Goal: Transaction & Acquisition: Purchase product/service

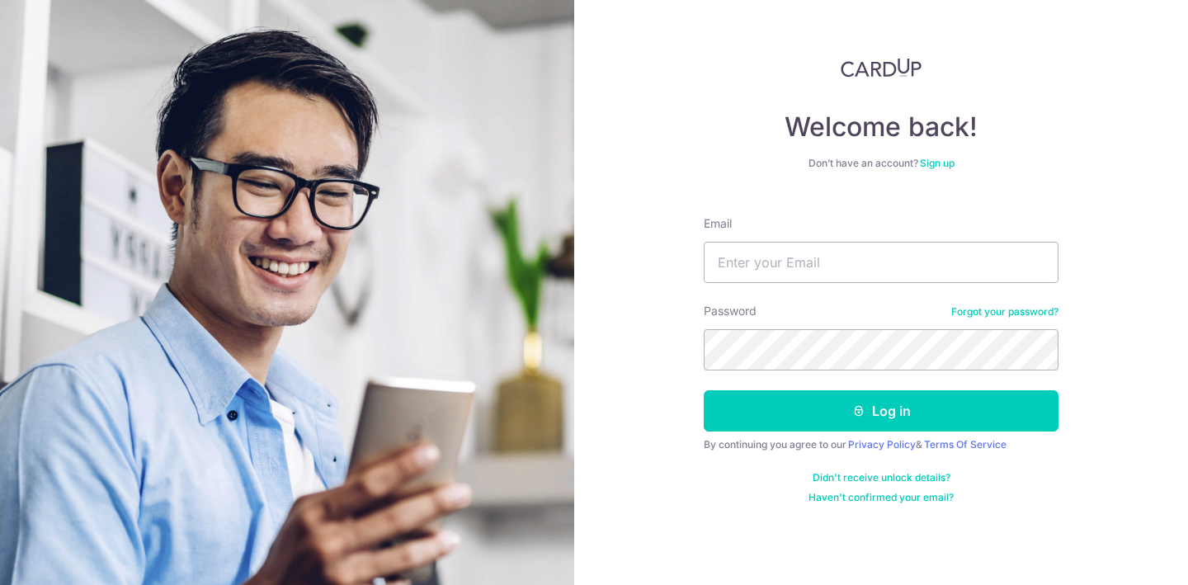
type input "c"
type input "[EMAIL_ADDRESS][DOMAIN_NAME]"
click at [704, 390] on button "Log in" at bounding box center [881, 410] width 355 height 41
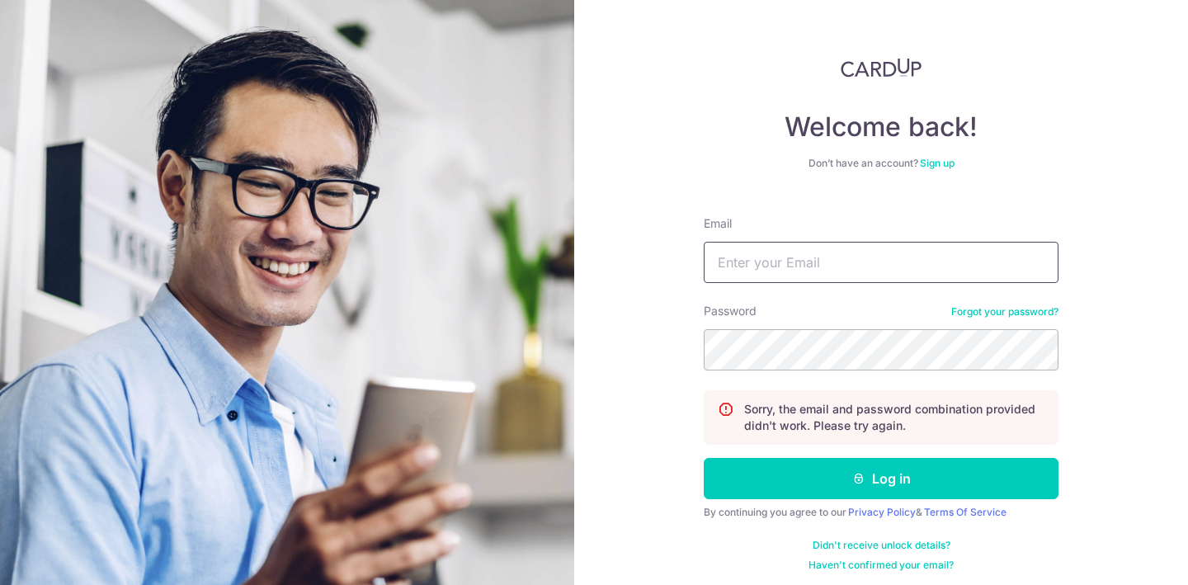
click at [789, 263] on input "Email" at bounding box center [881, 262] width 355 height 41
type input "[EMAIL_ADDRESS][DOMAIN_NAME]"
click at [704, 458] on button "Log in" at bounding box center [881, 478] width 355 height 41
click at [826, 282] on input "Email" at bounding box center [881, 262] width 355 height 41
type input "c.xueshen@gmail.com"
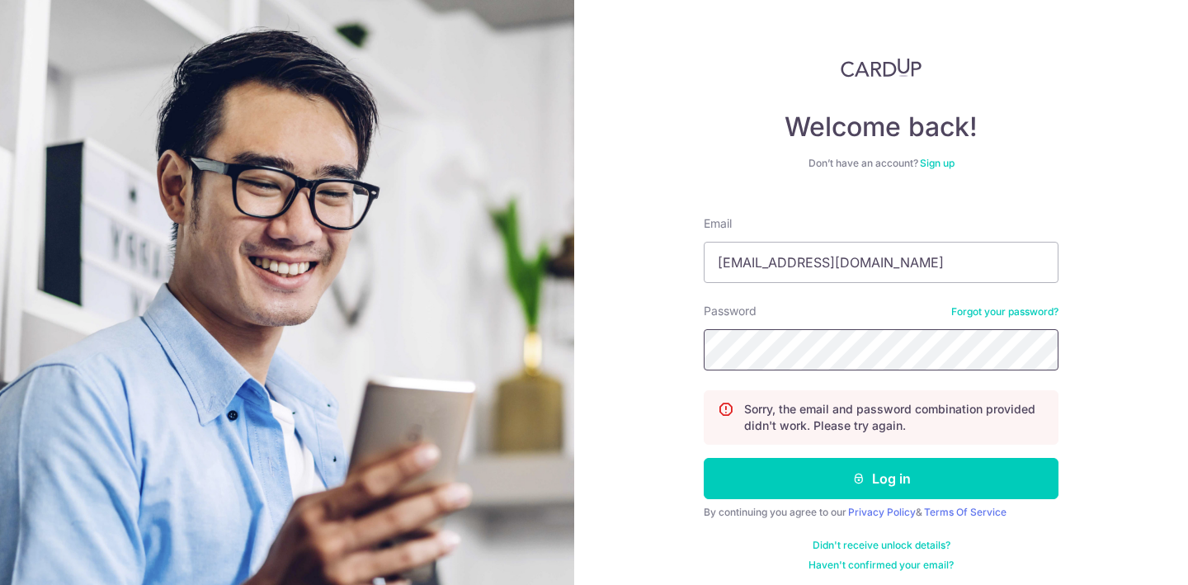
click at [704, 458] on button "Log in" at bounding box center [881, 478] width 355 height 41
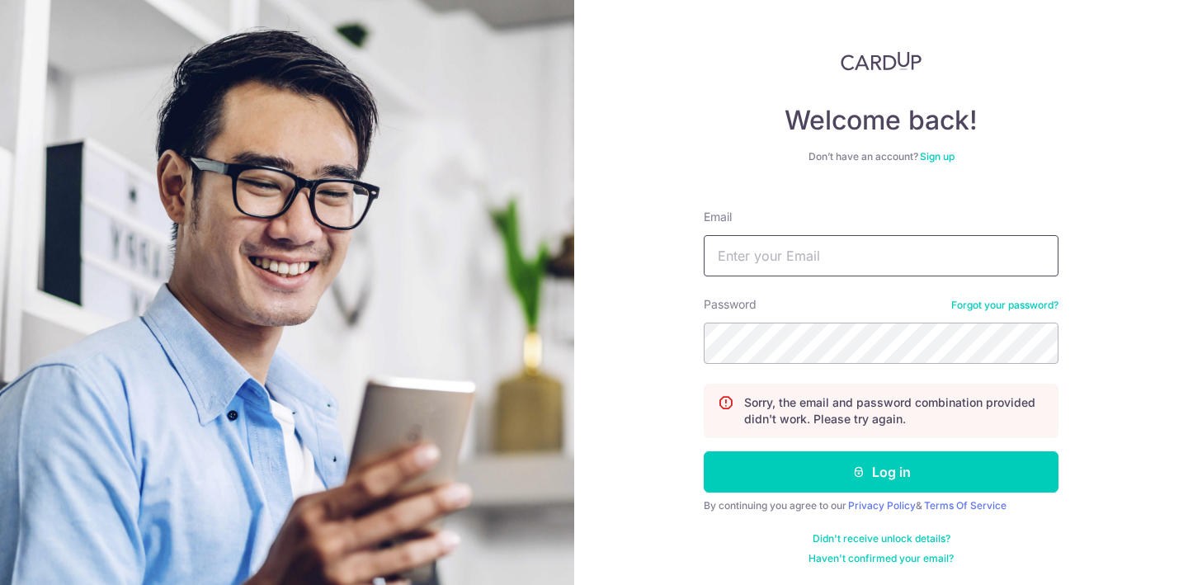
click at [828, 258] on input "Email" at bounding box center [881, 255] width 355 height 41
type input "[EMAIL_ADDRESS][DOMAIN_NAME]"
click at [704, 451] on button "Log in" at bounding box center [881, 471] width 355 height 41
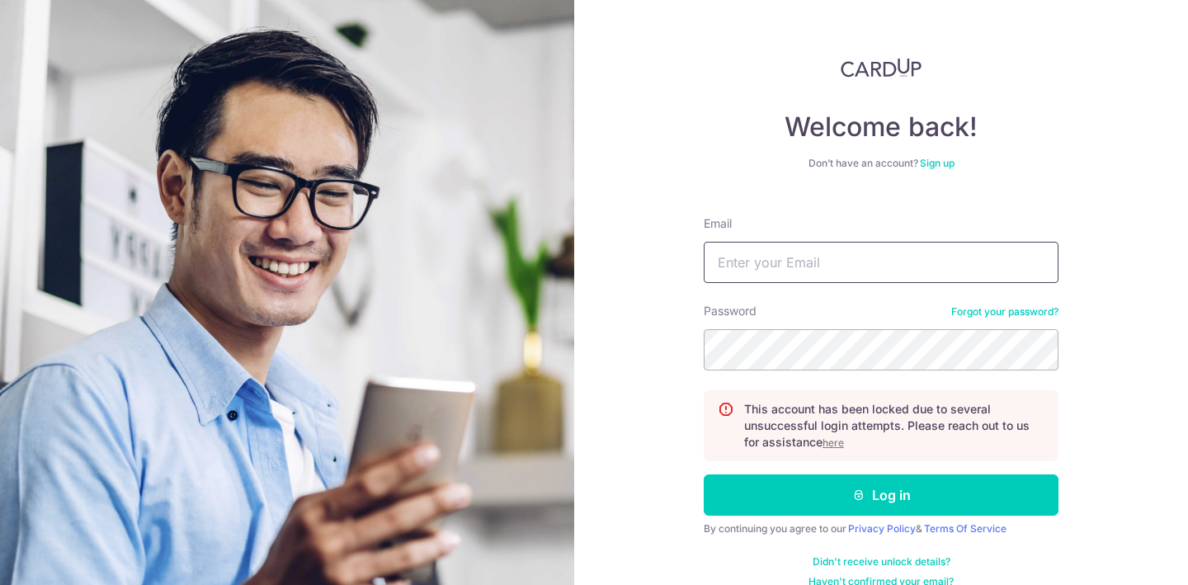
click at [809, 272] on input "Email" at bounding box center [881, 262] width 355 height 41
type input "[EMAIL_ADDRESS][DOMAIN_NAME]"
click at [704, 474] on button "Log in" at bounding box center [881, 494] width 355 height 41
click at [845, 271] on input "Email" at bounding box center [881, 262] width 355 height 41
type input "[EMAIL_ADDRESS][DOMAIN_NAME]"
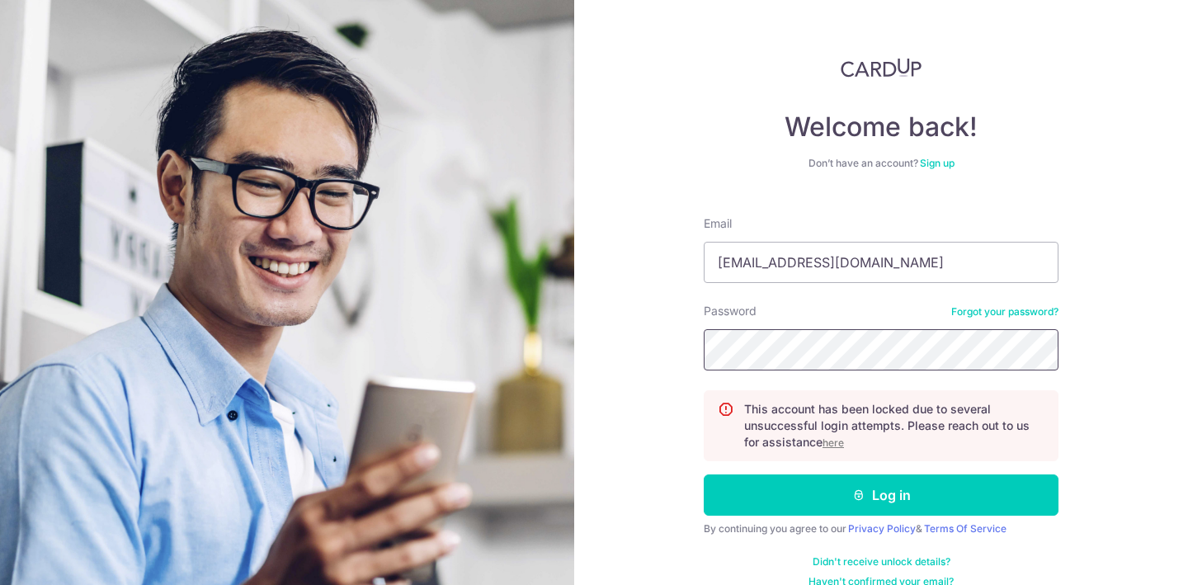
click at [704, 474] on button "Log in" at bounding box center [881, 494] width 355 height 41
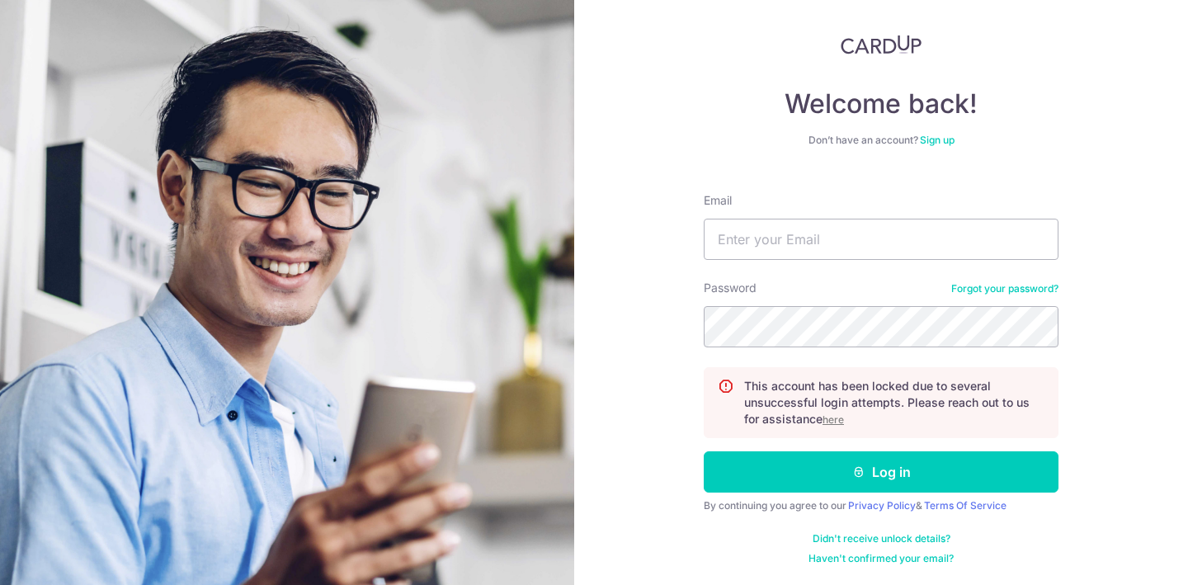
click at [1029, 295] on div "Password Forgot your password?" at bounding box center [881, 314] width 355 height 68
click at [1031, 290] on link "Forgot your password?" at bounding box center [1004, 288] width 107 height 13
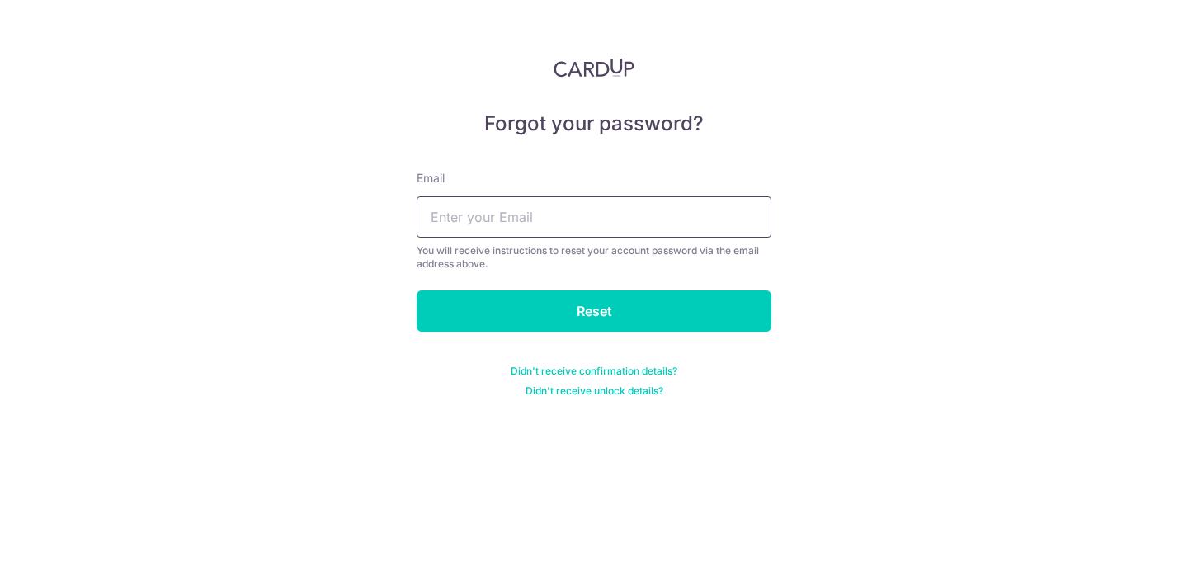
click at [665, 200] on input "text" at bounding box center [594, 216] width 355 height 41
type input "c.xueshen@gmail.com"
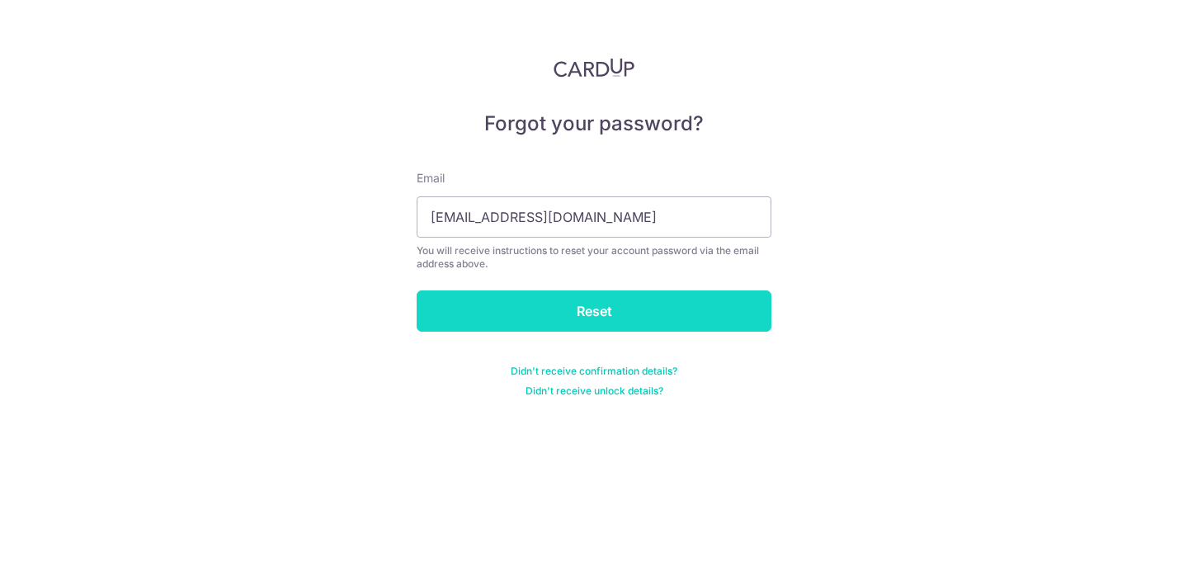
click at [591, 300] on input "Reset" at bounding box center [594, 310] width 355 height 41
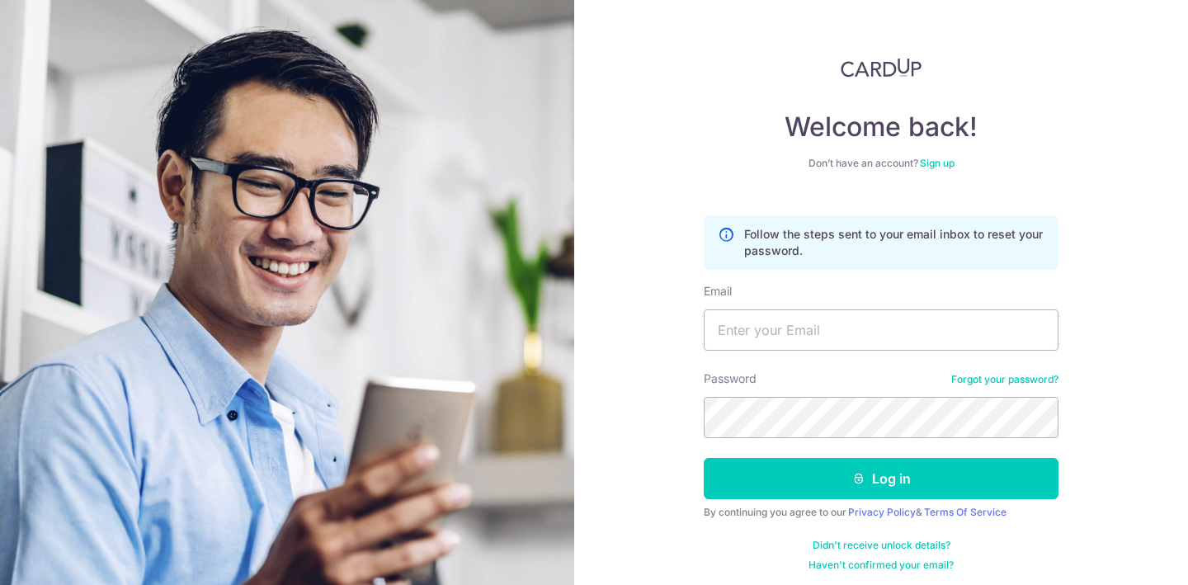
scroll to position [23, 0]
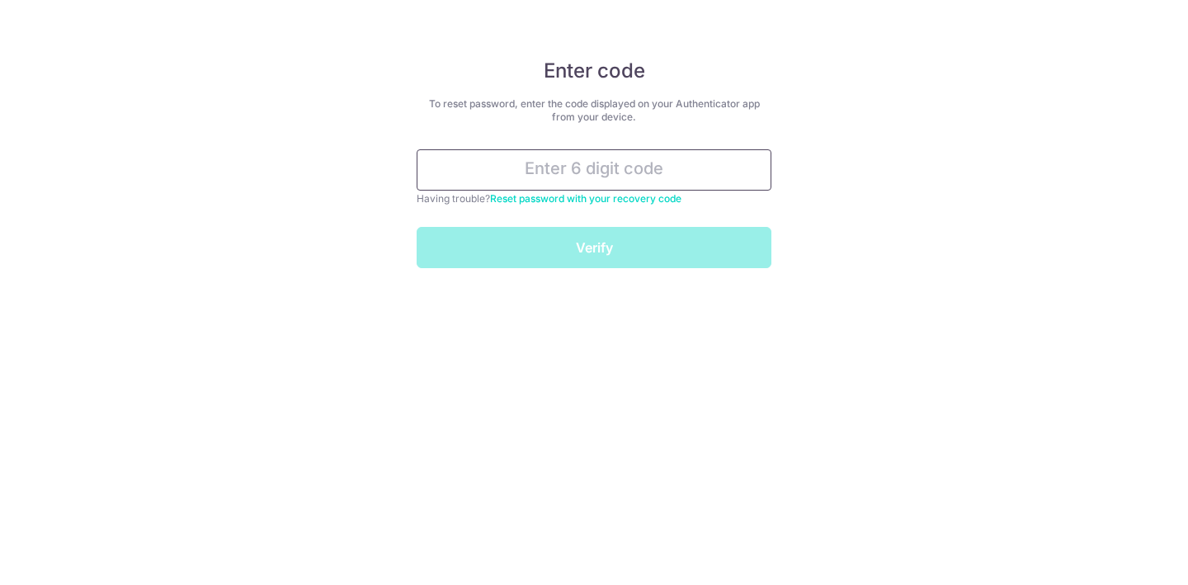
click at [671, 173] on input "text" at bounding box center [594, 169] width 355 height 41
click at [676, 171] on input "text" at bounding box center [594, 169] width 355 height 41
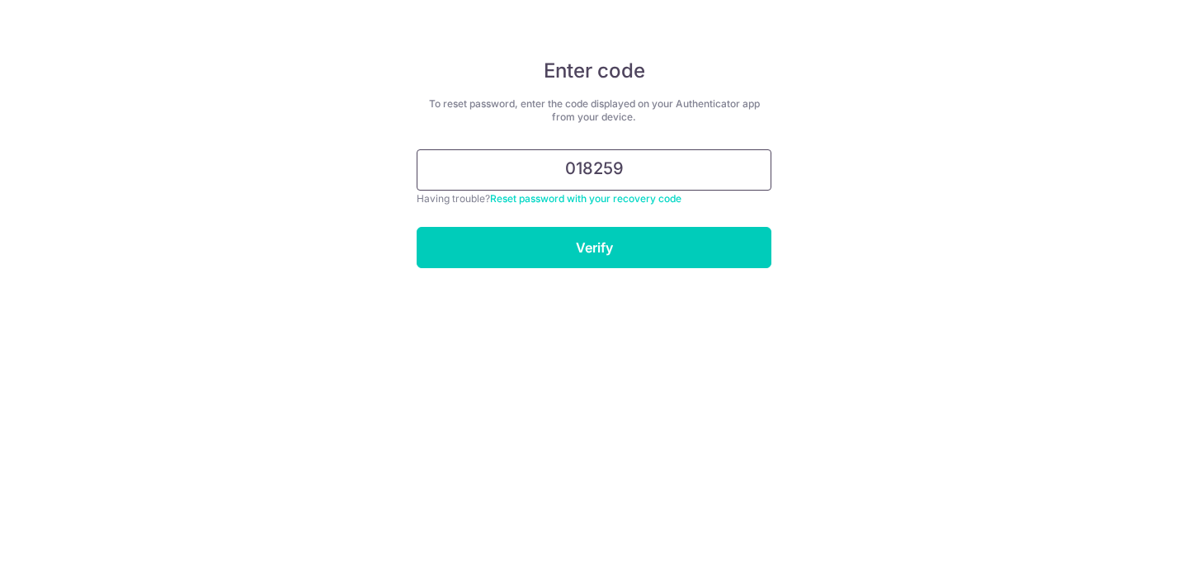
type input "018259"
click at [417, 227] on input "Verify" at bounding box center [594, 247] width 355 height 41
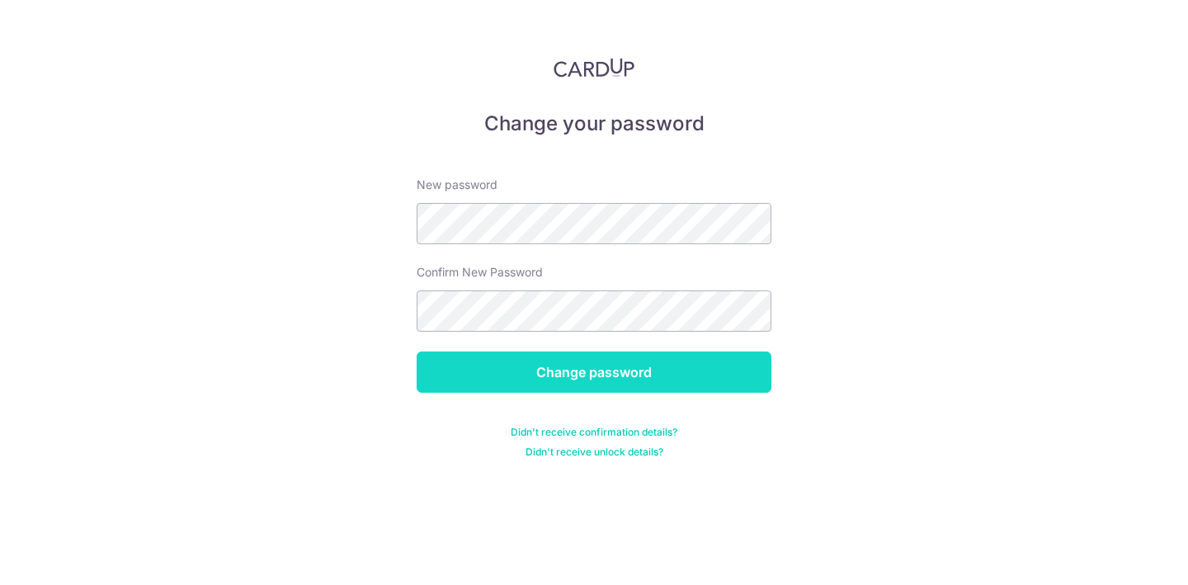
click at [619, 374] on input "Change password" at bounding box center [594, 371] width 355 height 41
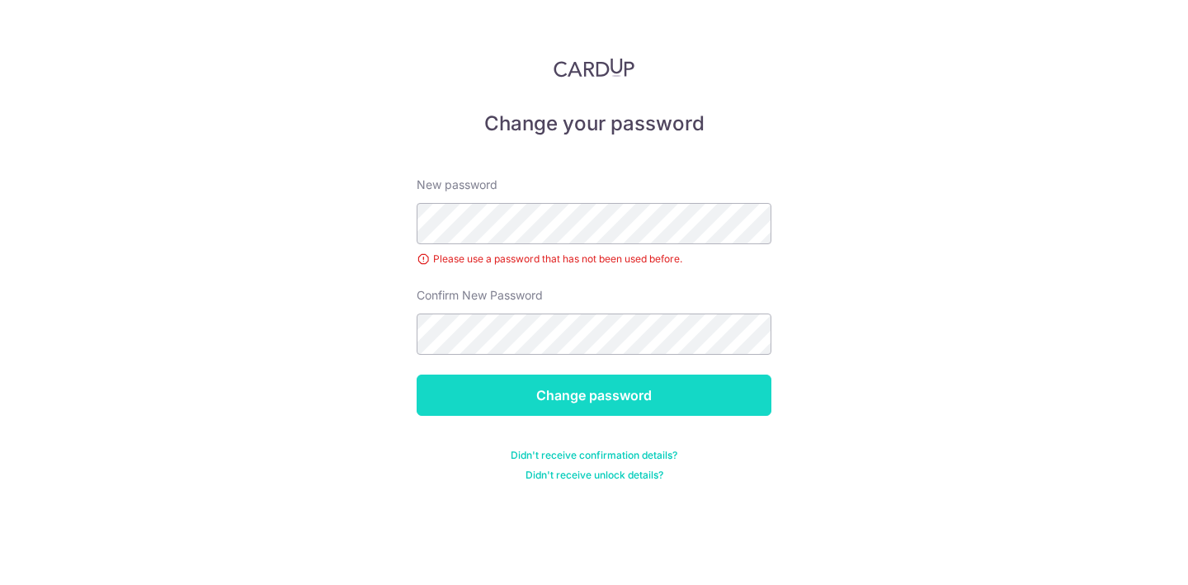
click at [645, 392] on input "Change password" at bounding box center [594, 394] width 355 height 41
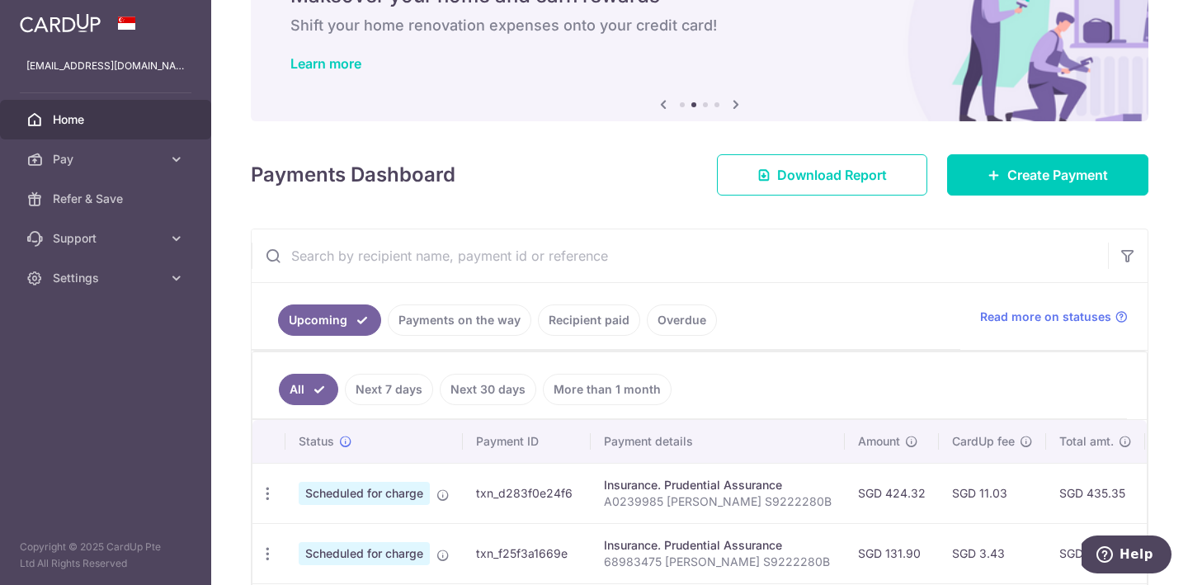
scroll to position [92, 0]
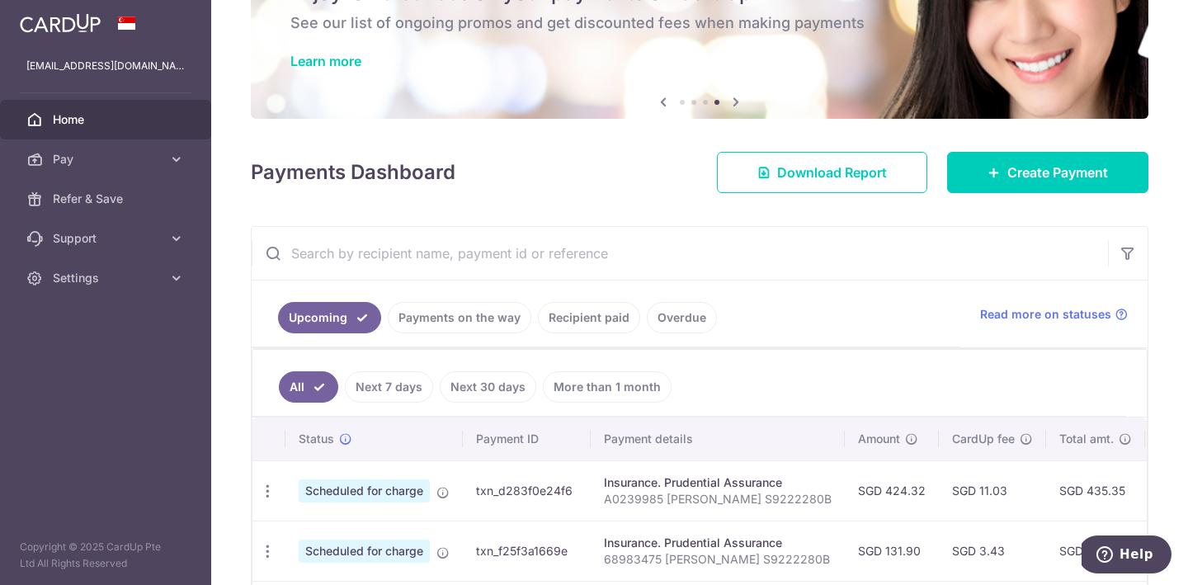
click at [527, 58] on div "Learn more" at bounding box center [699, 61] width 818 height 16
click at [338, 59] on link "Learn more" at bounding box center [325, 61] width 71 height 16
click at [1060, 181] on span "Create Payment" at bounding box center [1057, 172] width 101 height 20
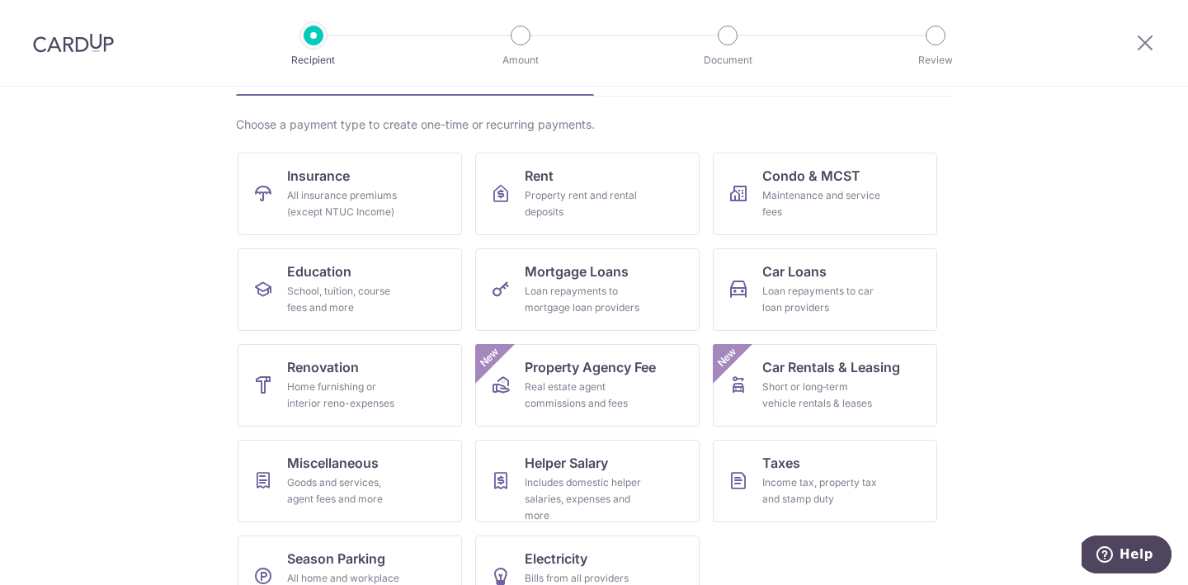
scroll to position [153, 0]
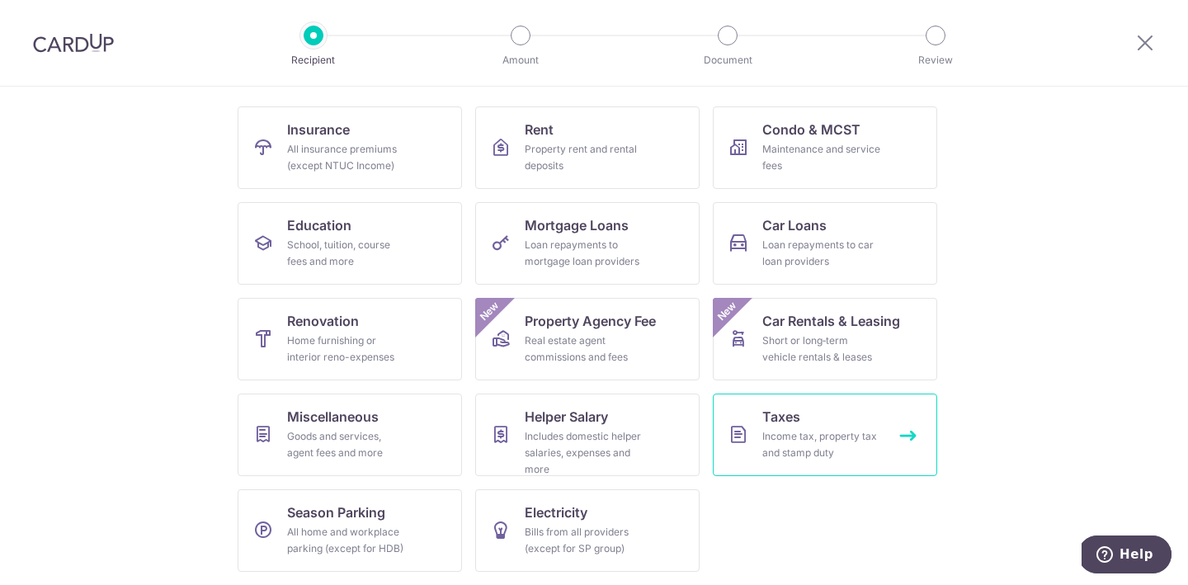
click at [798, 430] on div "Income tax, property tax and stamp duty" at bounding box center [821, 444] width 119 height 33
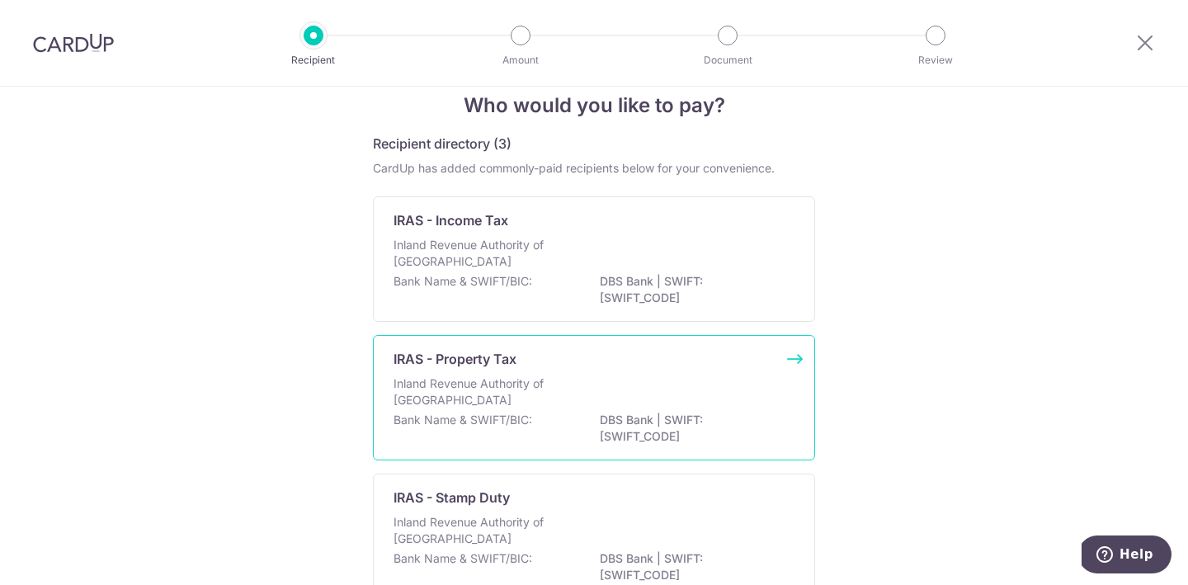
scroll to position [15, 0]
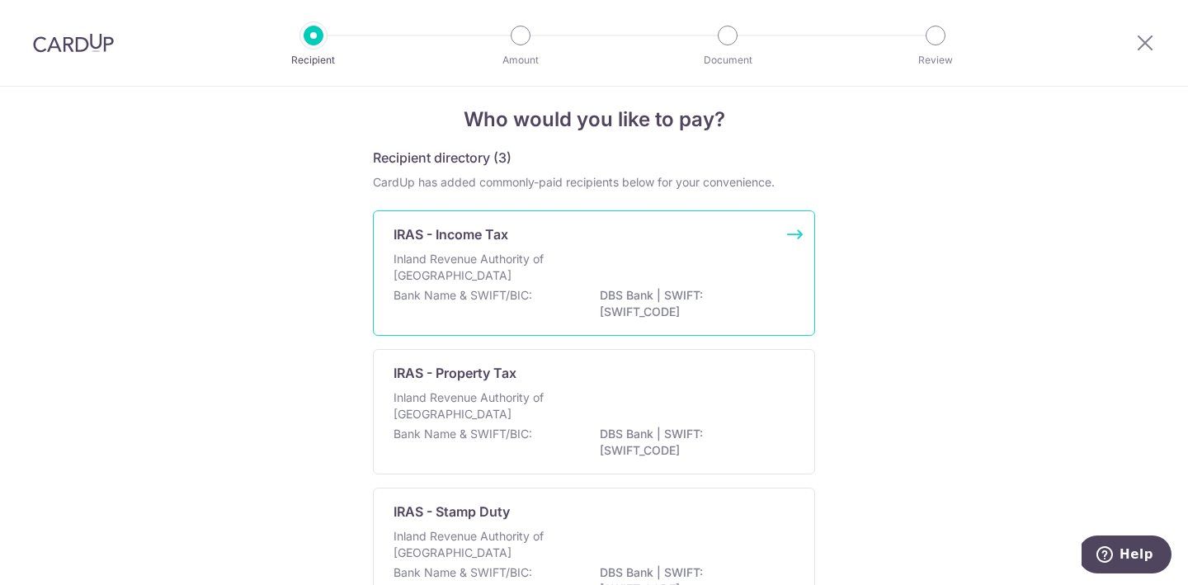
click at [587, 252] on div "Inland Revenue Authority of Singapore" at bounding box center [593, 269] width 401 height 36
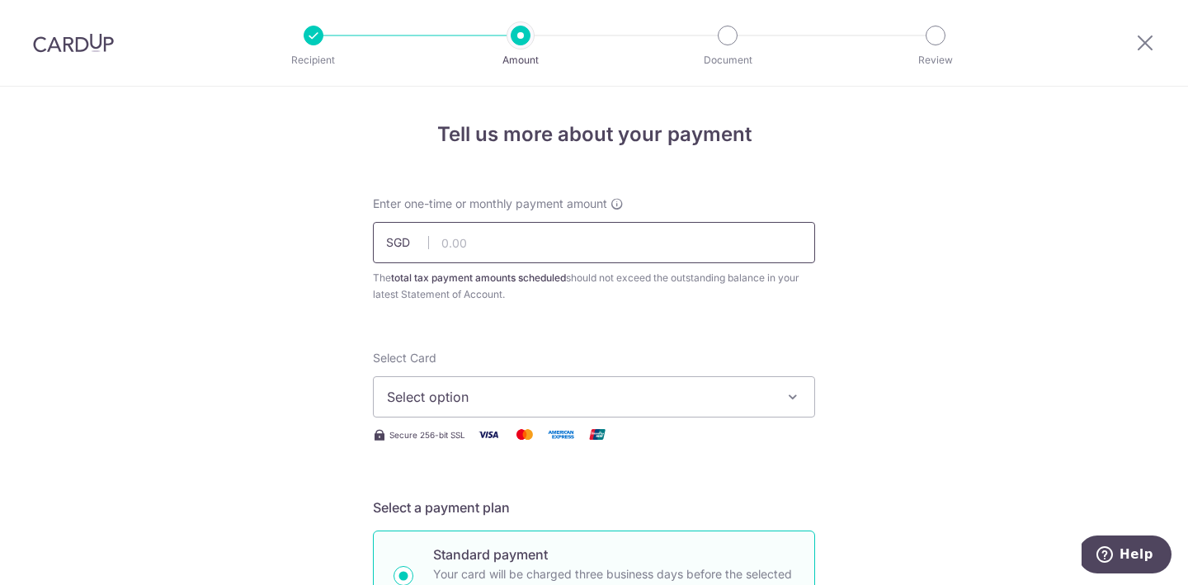
click at [587, 252] on input "text" at bounding box center [594, 242] width 442 height 41
type input "1,172.15"
click at [485, 395] on span "Select option" at bounding box center [579, 397] width 384 height 20
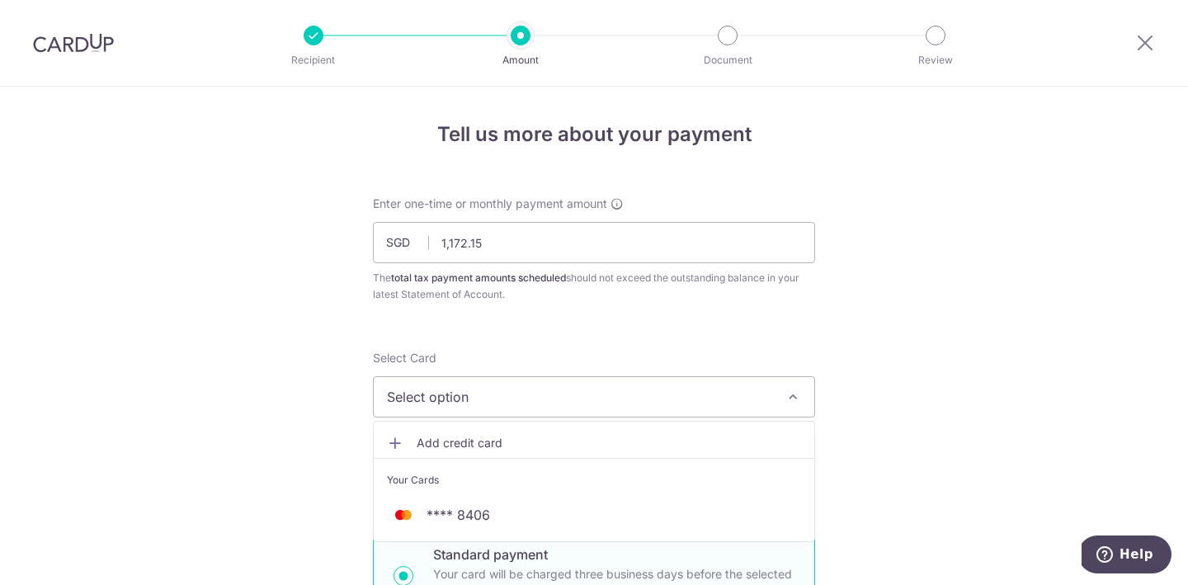
scroll to position [58, 0]
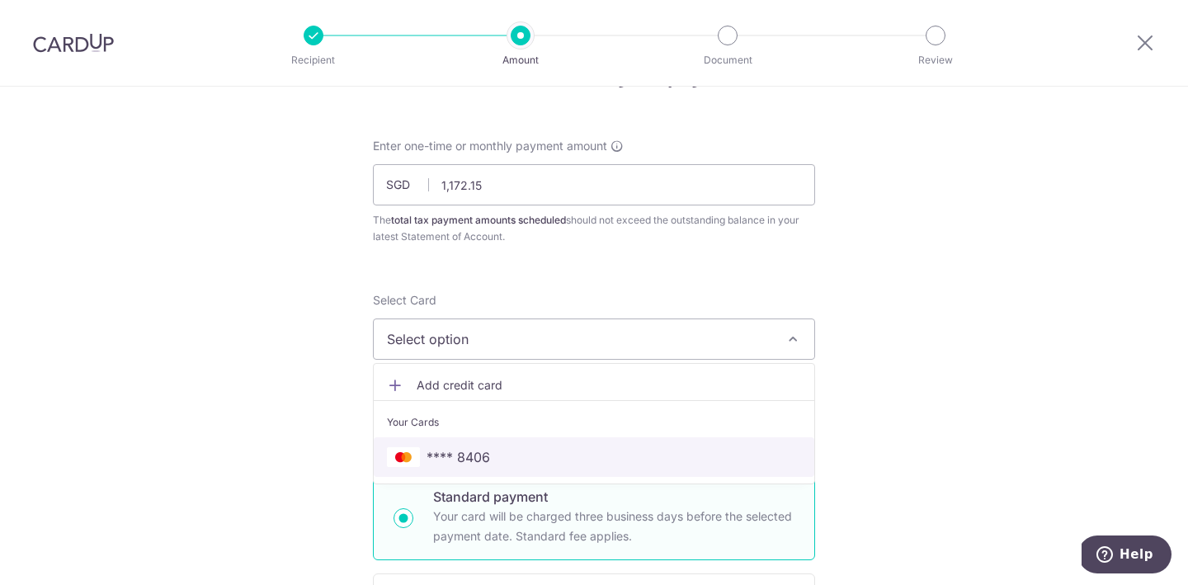
click at [470, 456] on span "**** 8406" at bounding box center [458, 457] width 64 height 20
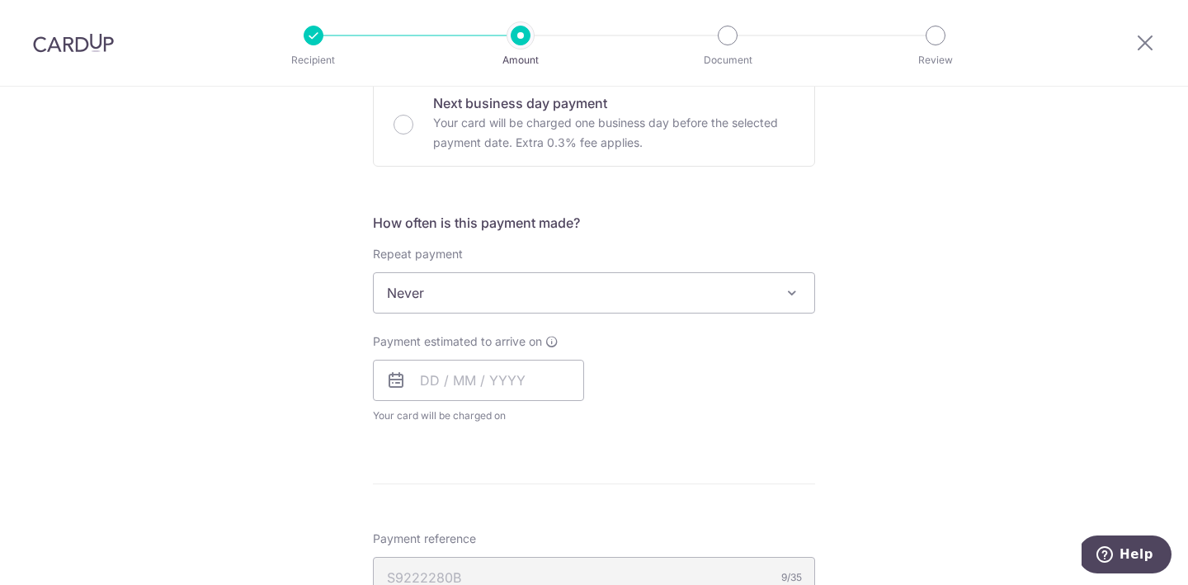
scroll to position [554, 0]
click at [492, 368] on input "text" at bounding box center [478, 377] width 211 height 41
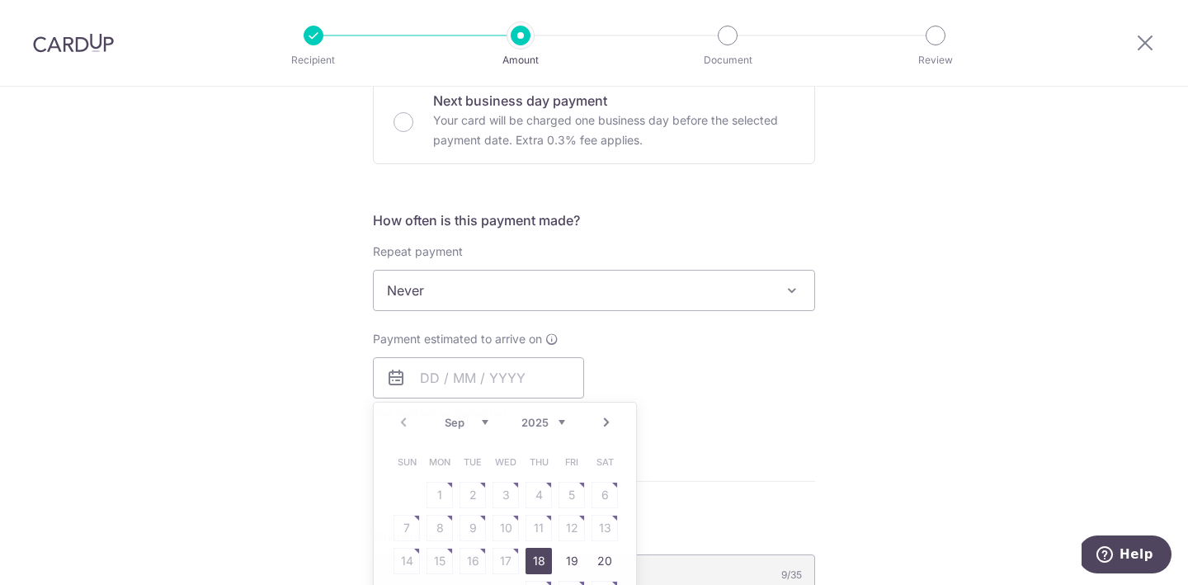
click at [663, 377] on div "Payment estimated to arrive on Prev Next Sep Oct Nov [DATE] 2026 Sun Mon Tue We…" at bounding box center [594, 376] width 462 height 91
click at [476, 384] on input "text" at bounding box center [478, 377] width 211 height 41
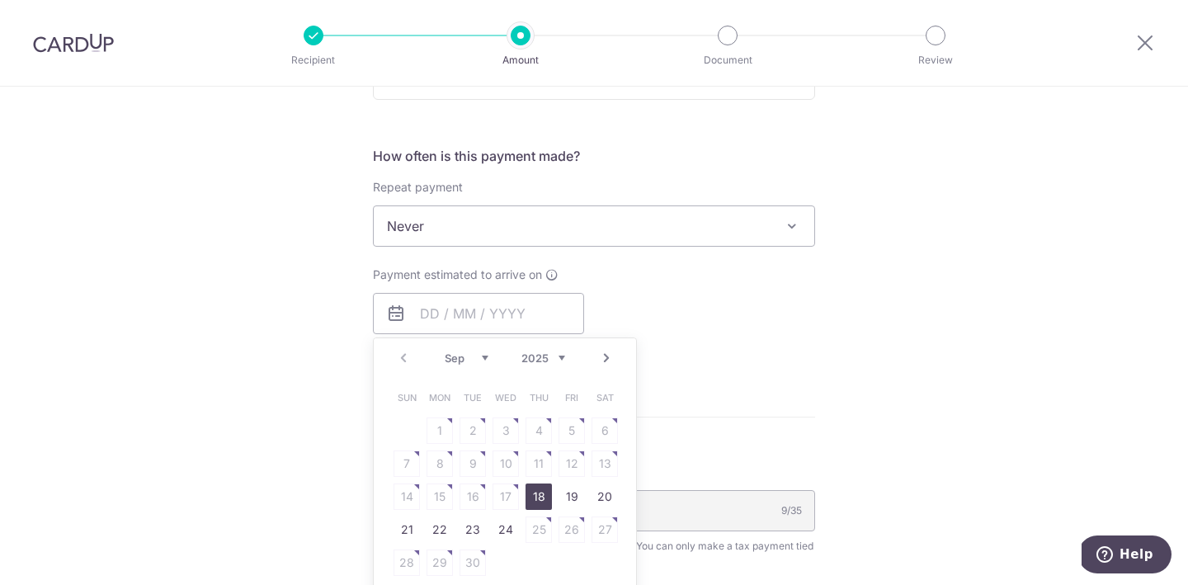
click at [540, 499] on link "18" at bounding box center [538, 496] width 26 height 26
type input "[DATE]"
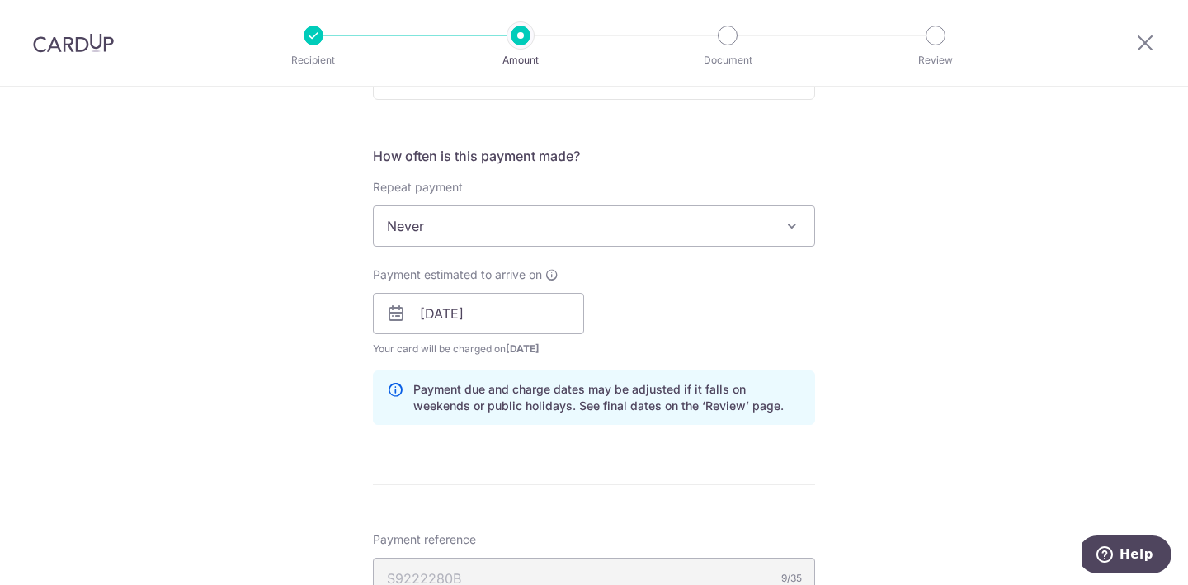
click at [680, 429] on div "How often is this payment made? Repeat payment Never Every month Never To set u…" at bounding box center [594, 292] width 442 height 292
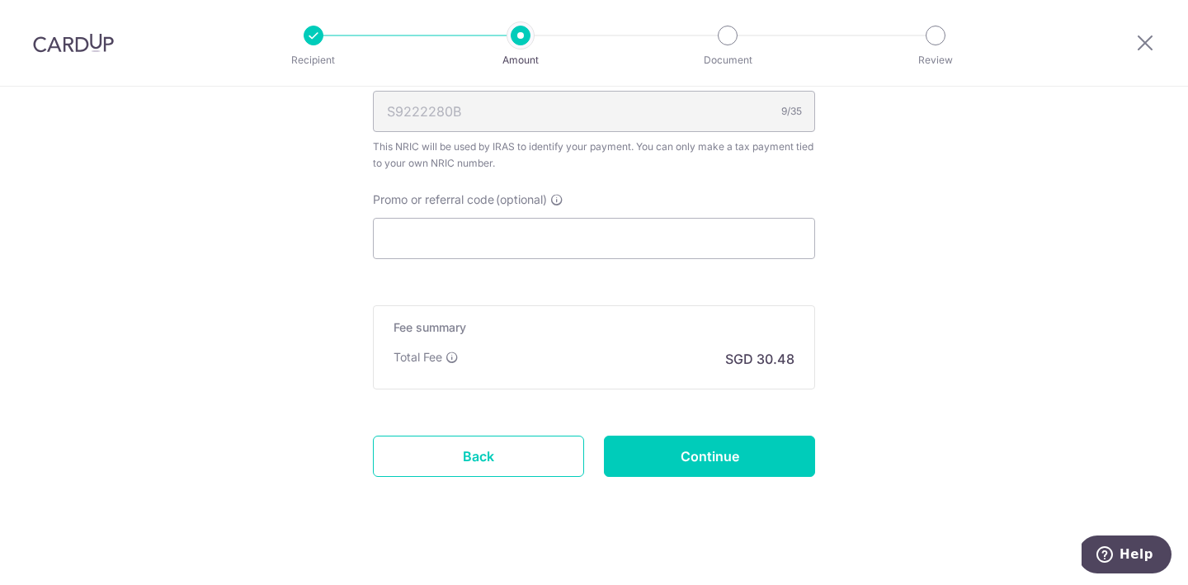
scroll to position [1104, 0]
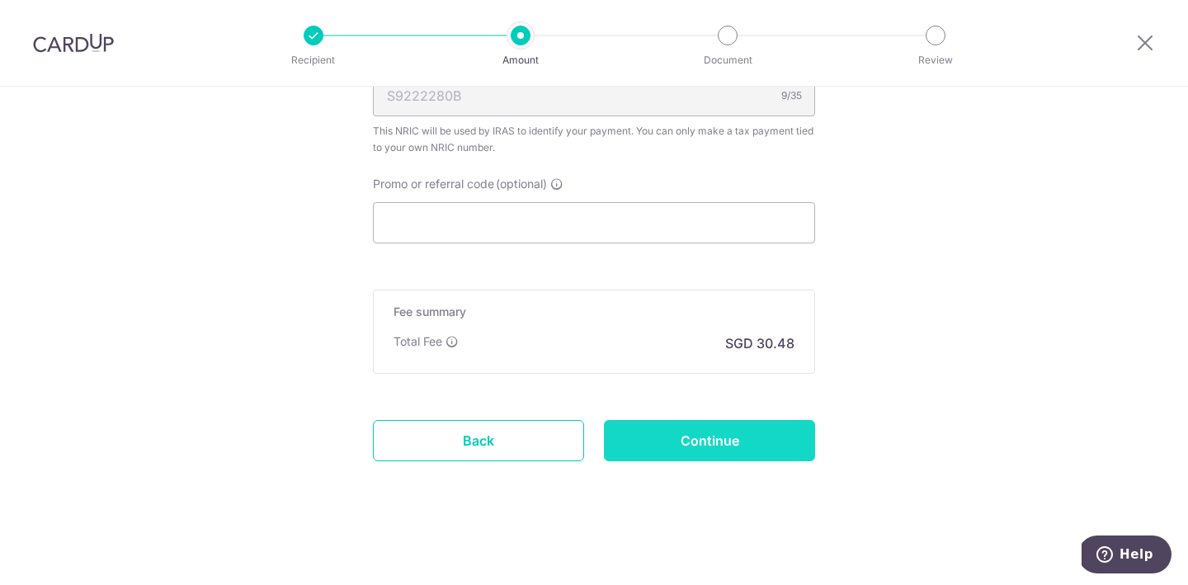
click at [672, 435] on input "Continue" at bounding box center [709, 440] width 211 height 41
type input "Create Schedule"
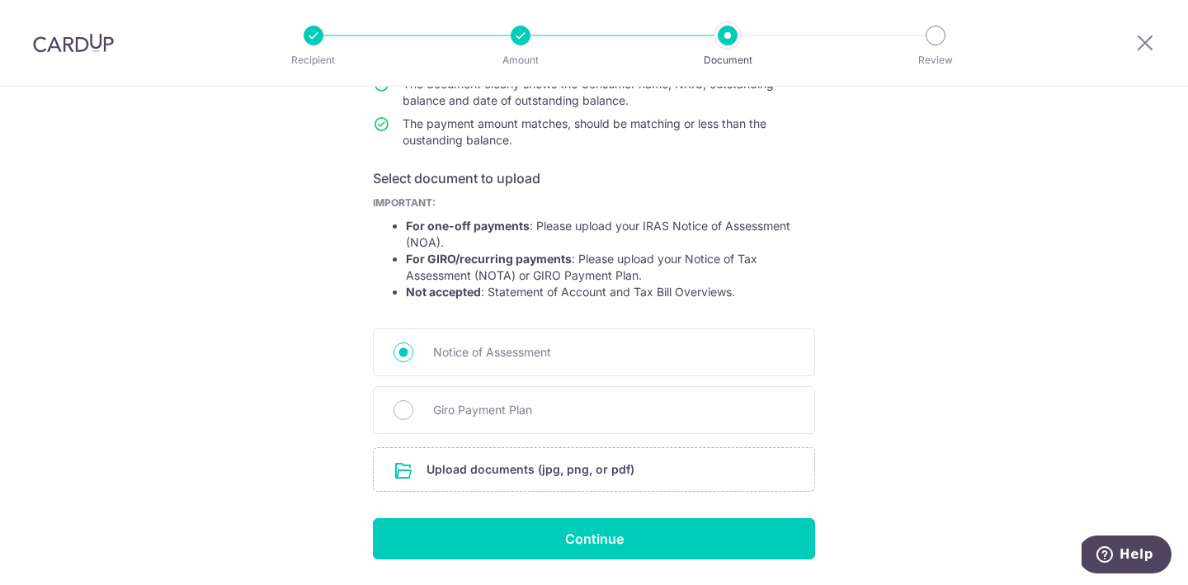
scroll to position [257, 0]
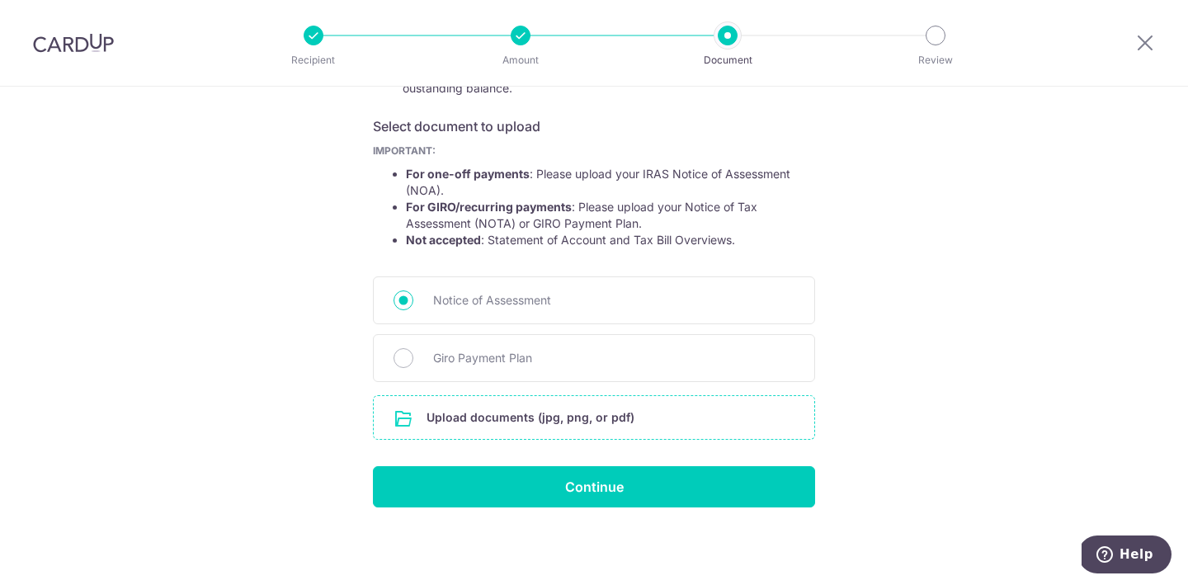
click at [547, 426] on input "file" at bounding box center [594, 417] width 440 height 43
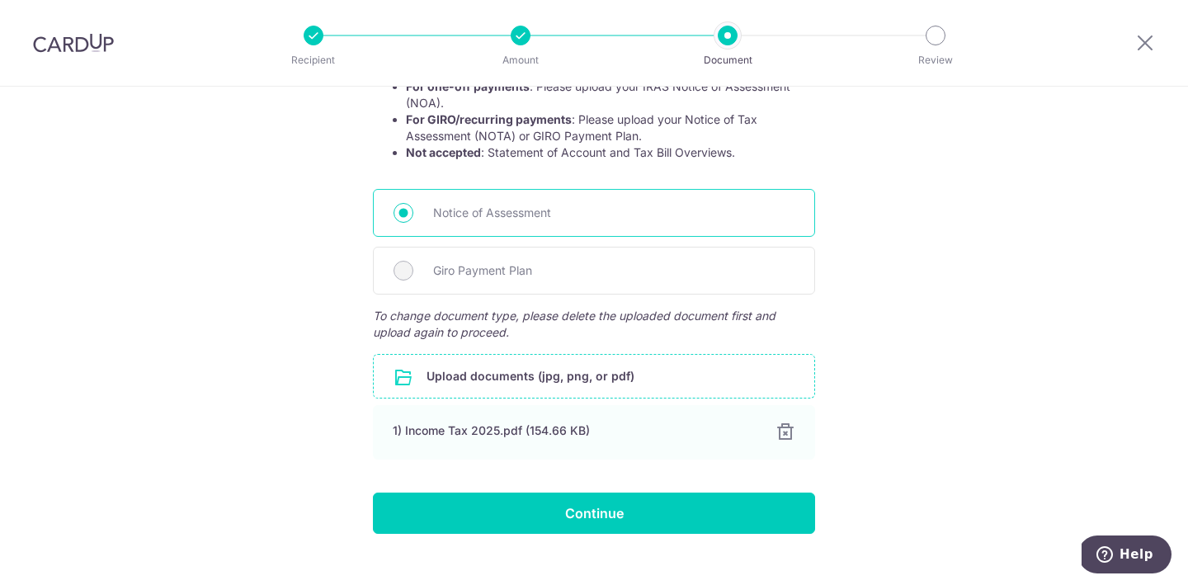
scroll to position [371, 0]
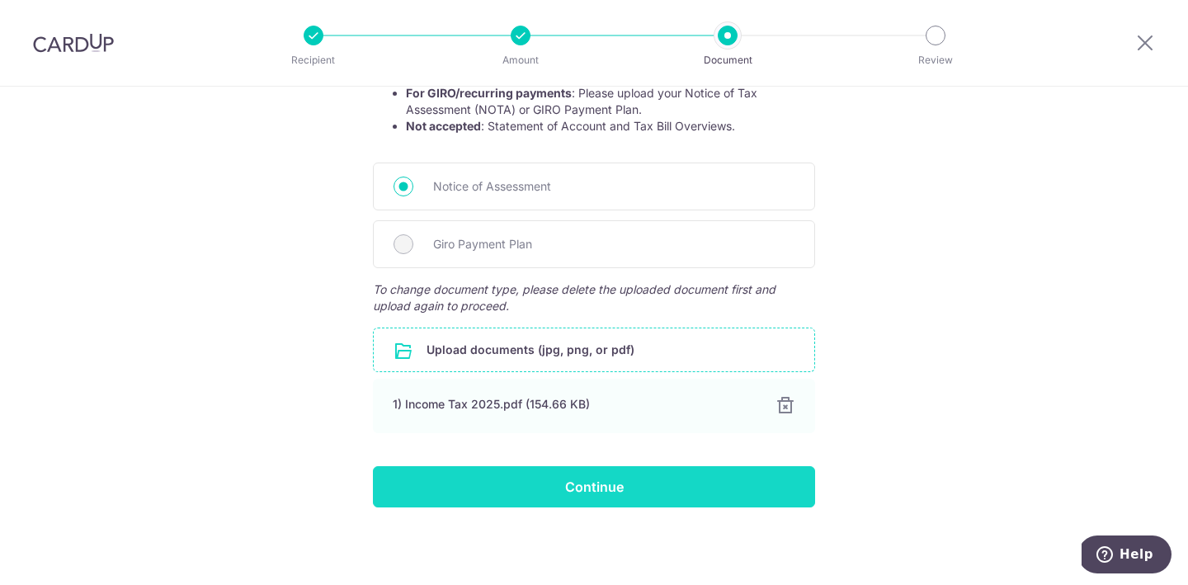
click at [614, 500] on input "Continue" at bounding box center [594, 486] width 442 height 41
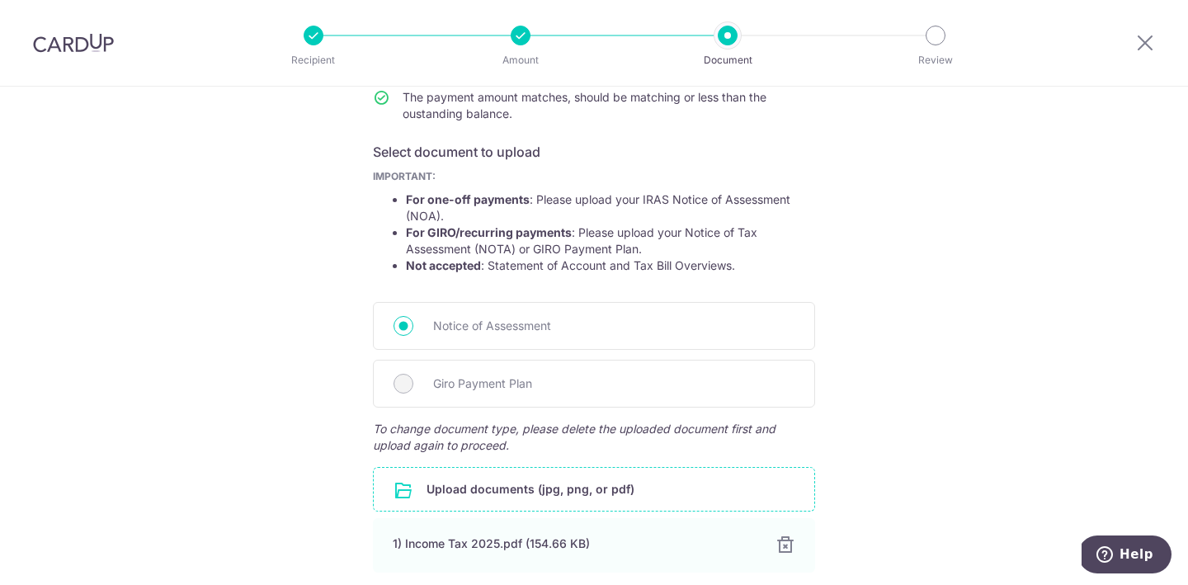
scroll to position [210, 0]
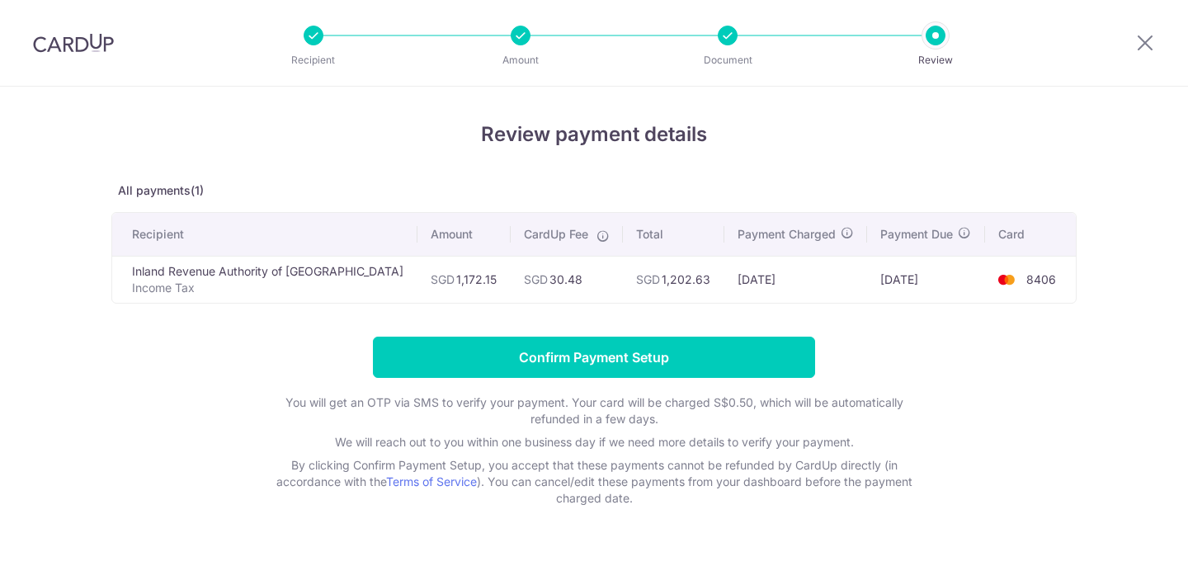
scroll to position [19, 0]
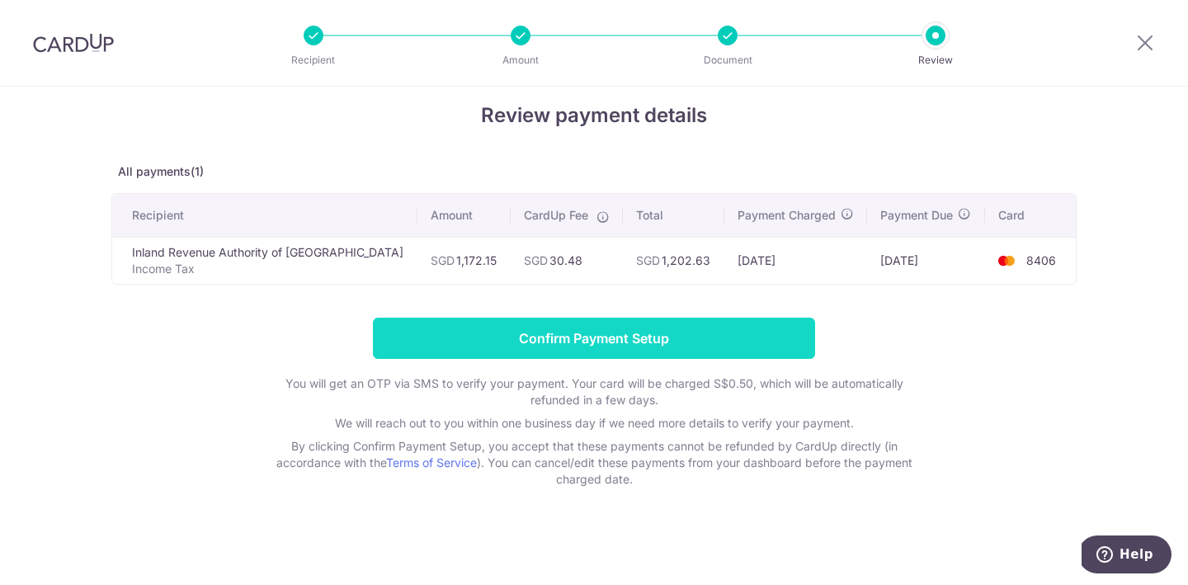
click at [565, 346] on input "Confirm Payment Setup" at bounding box center [594, 338] width 442 height 41
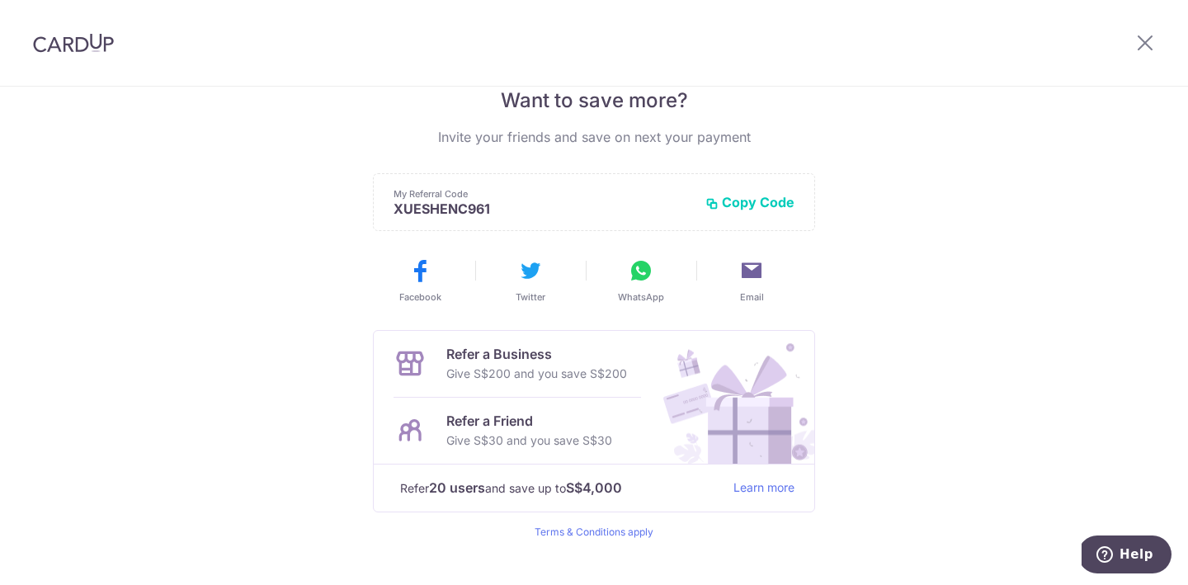
scroll to position [370, 0]
